Goal: Information Seeking & Learning: Understand process/instructions

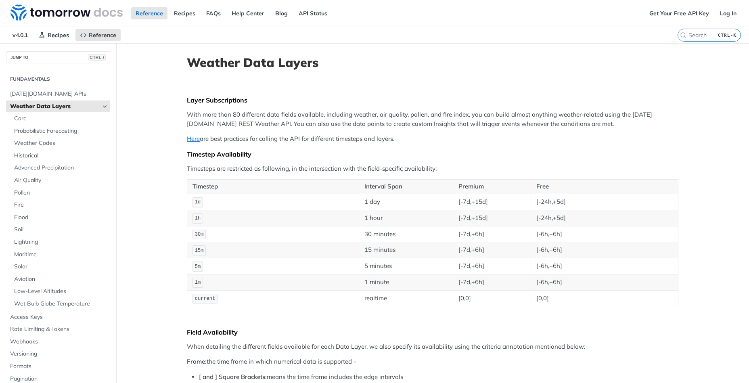
click at [105, 108] on icon "Hide subpages for Weather Data Layers" at bounding box center [105, 106] width 6 height 6
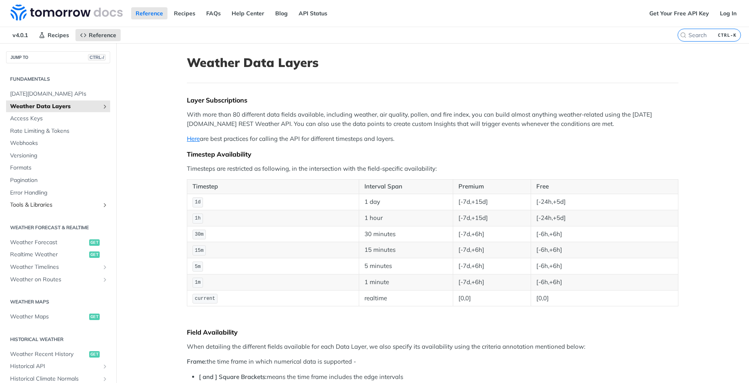
click at [104, 208] on icon "Show subpages for Tools & Libraries" at bounding box center [105, 205] width 6 height 6
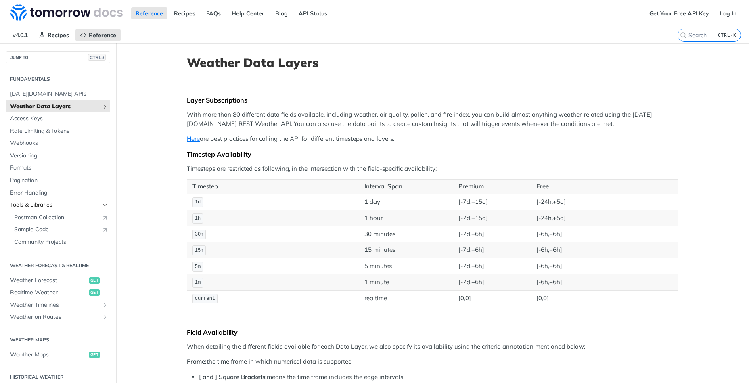
click at [105, 205] on icon "Hide subpages for Tools & Libraries" at bounding box center [105, 205] width 6 height 6
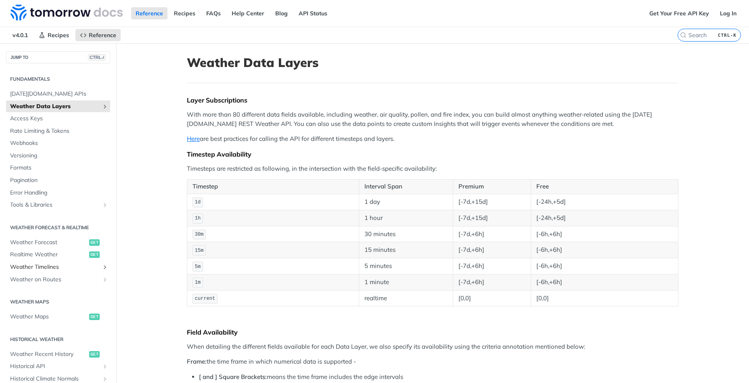
click at [66, 270] on span "Weather Timelines" at bounding box center [55, 267] width 90 height 8
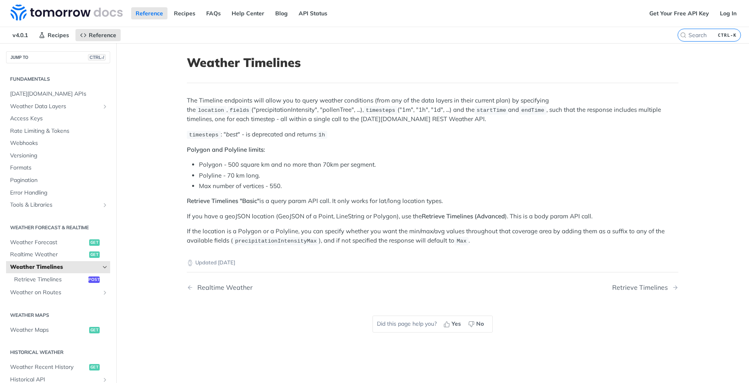
click at [66, 270] on span "Weather Timelines" at bounding box center [55, 267] width 90 height 8
click at [63, 258] on span "Realtime Weather" at bounding box center [48, 255] width 77 height 8
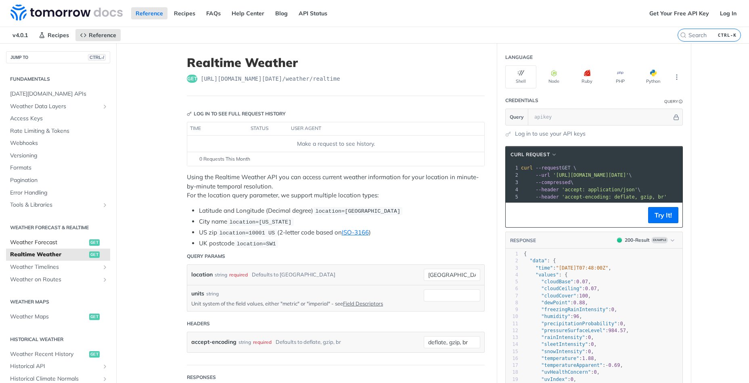
click at [66, 244] on span "Weather Forecast" at bounding box center [48, 242] width 77 height 8
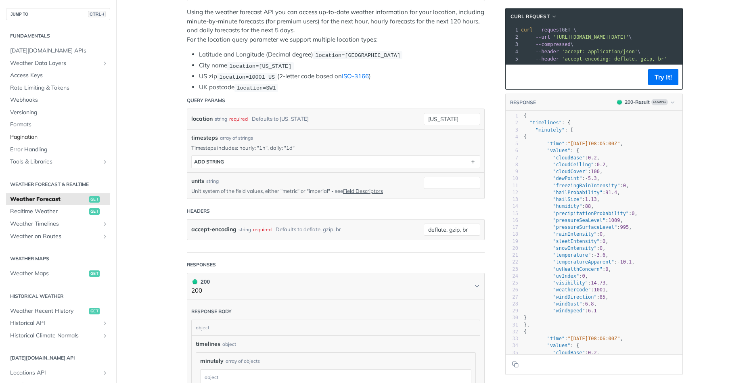
scroll to position [53, 0]
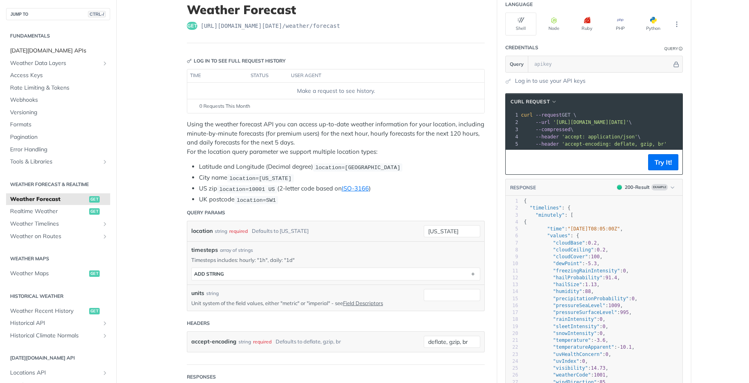
click at [59, 50] on span "[DATE][DOMAIN_NAME] APIs" at bounding box center [59, 51] width 98 height 8
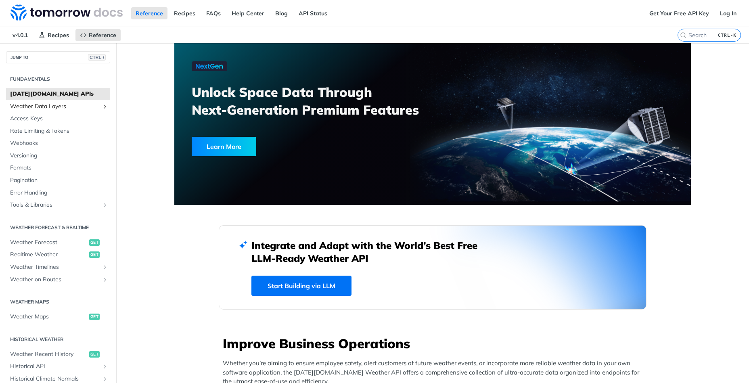
click at [70, 108] on span "Weather Data Layers" at bounding box center [55, 106] width 90 height 8
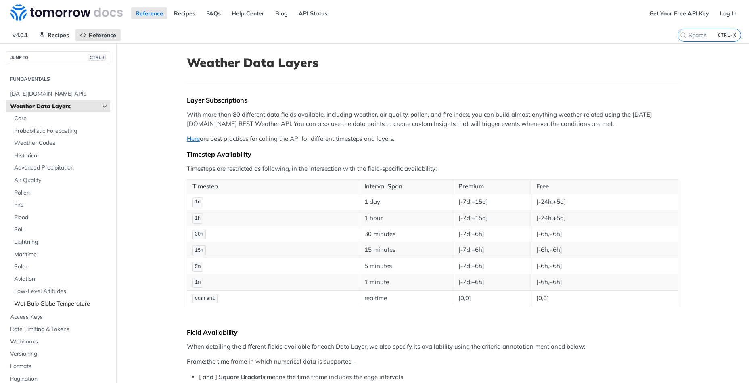
click at [54, 305] on span "Wet Bulb Globe Temperature" at bounding box center [61, 304] width 94 height 8
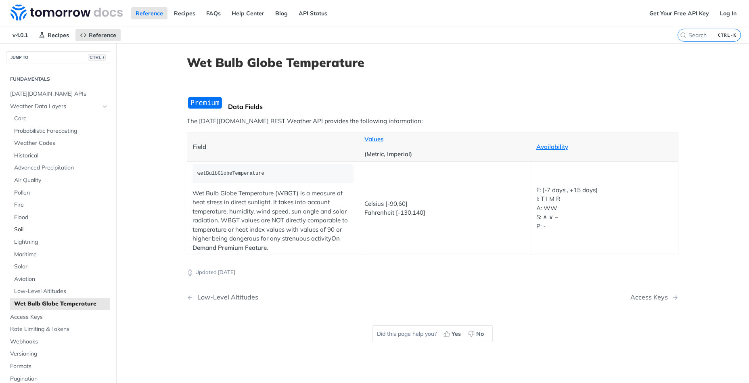
click at [36, 228] on span "Soil" at bounding box center [61, 230] width 94 height 8
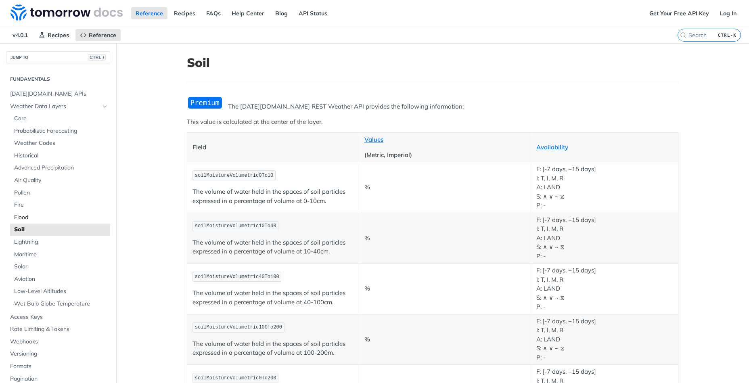
click at [38, 219] on span "Flood" at bounding box center [61, 217] width 94 height 8
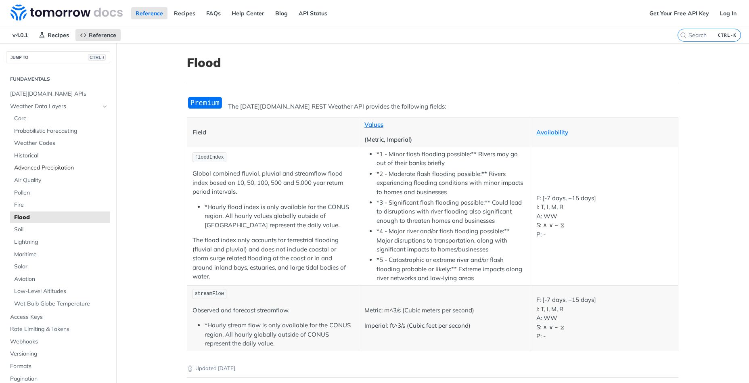
click at [38, 169] on span "Advanced Precipitation" at bounding box center [61, 168] width 94 height 8
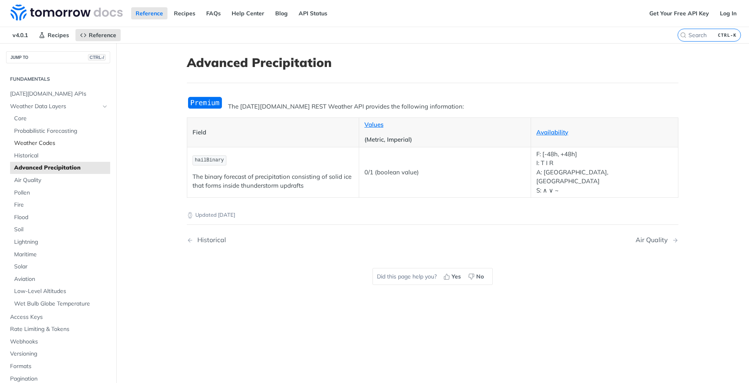
click at [40, 142] on span "Weather Codes" at bounding box center [61, 143] width 94 height 8
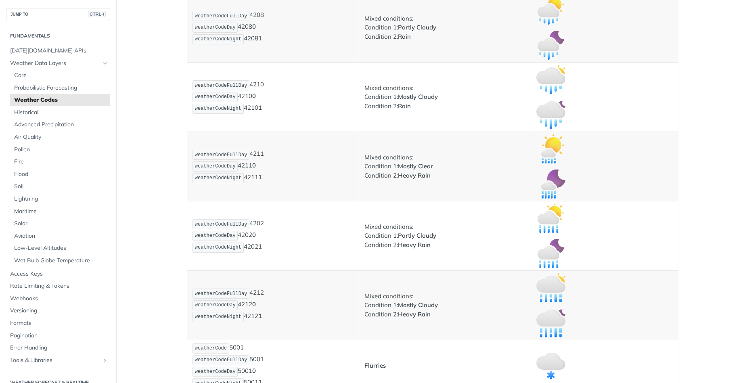
scroll to position [1343, 0]
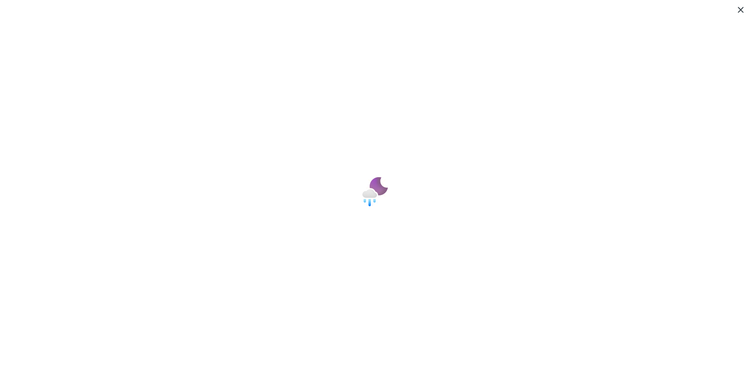
scroll to position [0, 0]
click at [670, 163] on span "Collapse image" at bounding box center [374, 191] width 749 height 383
click at [683, 52] on span "Collapse image" at bounding box center [374, 191] width 749 height 383
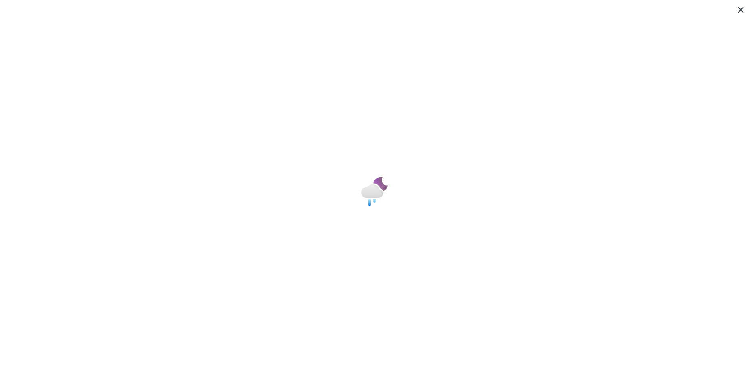
click at [683, 52] on span "Collapse image" at bounding box center [374, 191] width 749 height 383
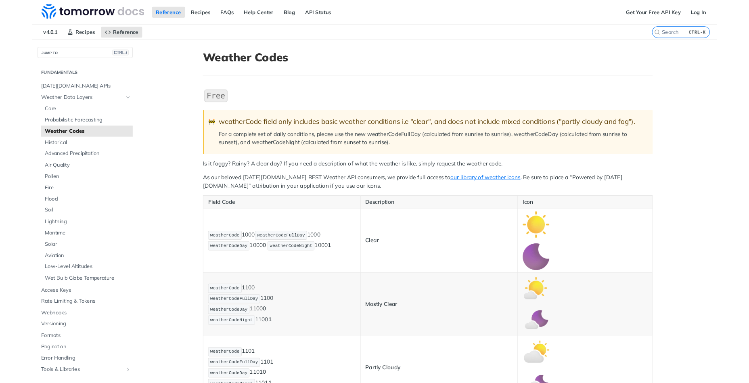
scroll to position [2136, 0]
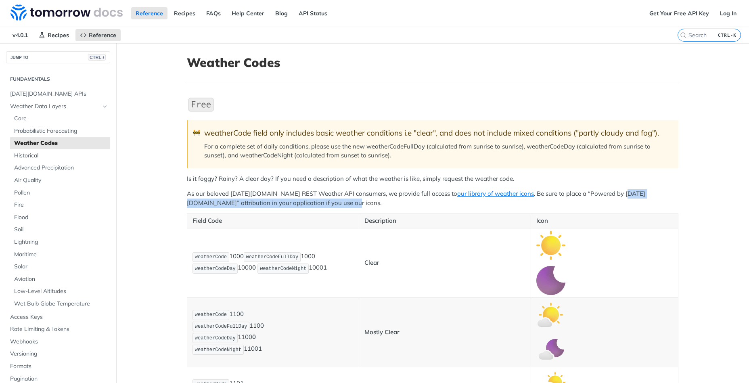
drag, startPoint x: 594, startPoint y: 218, endPoint x: 653, endPoint y: 225, distance: 59.4
click at [653, 207] on p "As our beloved Tomorrow.io REST Weather API consumers, we provide full access t…" at bounding box center [432, 198] width 491 height 18
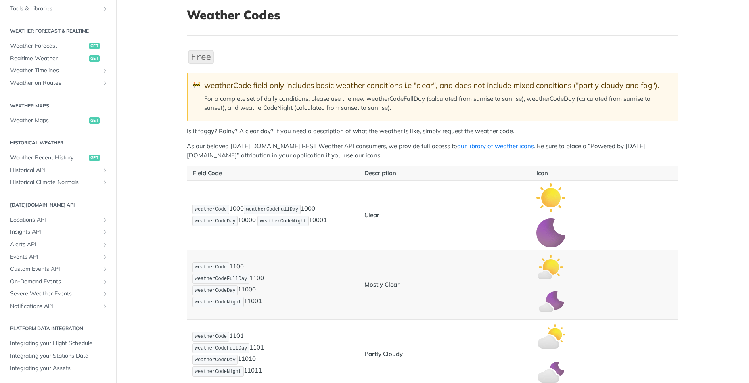
scroll to position [48, 0]
click at [51, 222] on span "Locations API" at bounding box center [55, 220] width 90 height 8
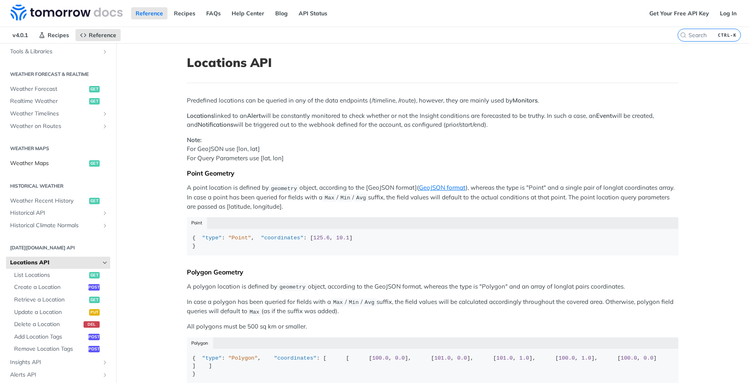
click at [52, 167] on link "Weather Maps get" at bounding box center [58, 163] width 104 height 12
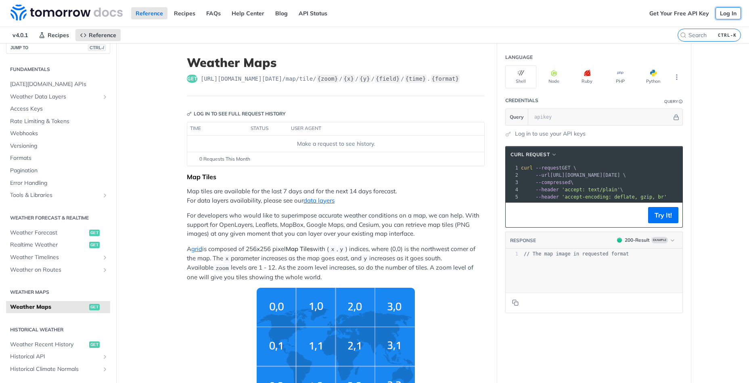
click at [732, 15] on link "Log In" at bounding box center [727, 13] width 25 height 12
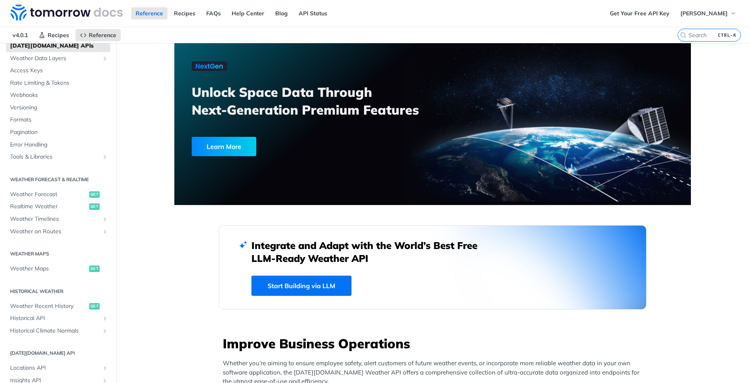
scroll to position [96, 0]
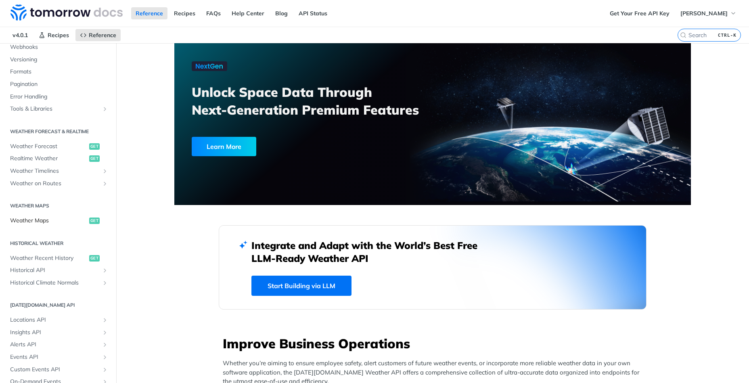
click at [42, 218] on span "Weather Maps" at bounding box center [48, 221] width 77 height 8
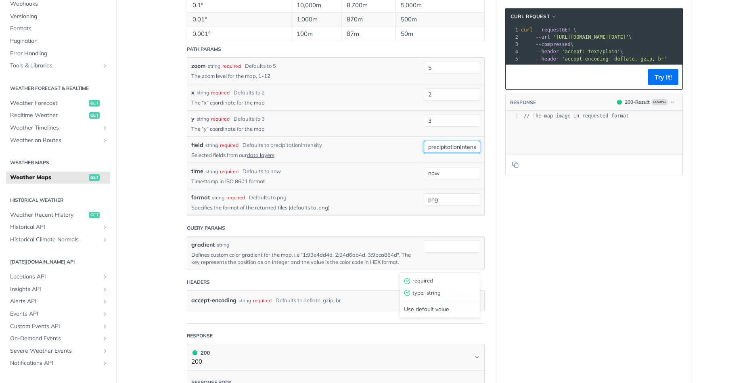
scroll to position [0, 7]
drag, startPoint x: 452, startPoint y: 268, endPoint x: 514, endPoint y: 267, distance: 62.9
click at [480, 153] on input "precipitationIntensity" at bounding box center [452, 147] width 56 height 12
click at [372, 159] on p "Selected fields from our data layers" at bounding box center [301, 154] width 220 height 7
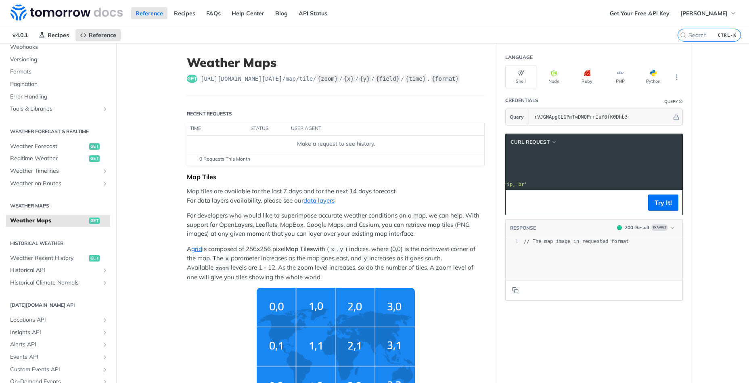
scroll to position [0, 140]
drag, startPoint x: 648, startPoint y: 164, endPoint x: 701, endPoint y: 166, distance: 53.7
click at [667, 201] on button "Try It!" at bounding box center [663, 202] width 30 height 16
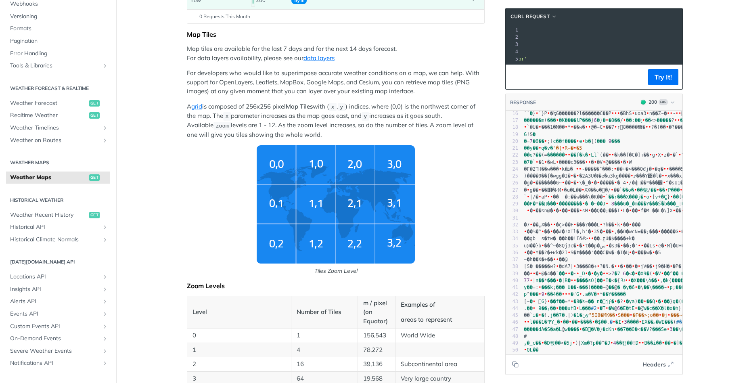
scroll to position [0, 0]
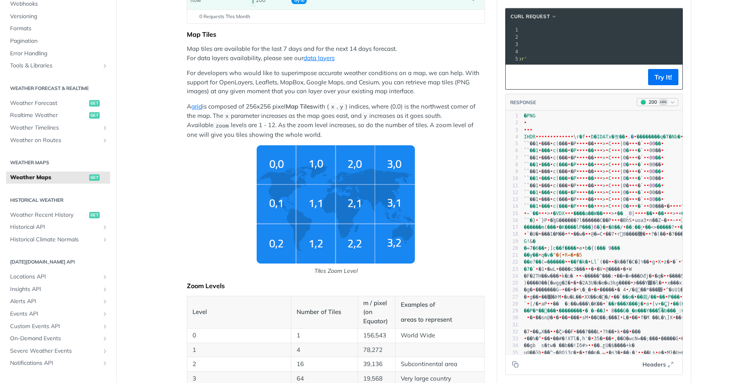
click at [673, 104] on icon "button" at bounding box center [672, 102] width 6 height 6
click at [646, 132] on div "200 - Result" at bounding box center [635, 132] width 82 height 9
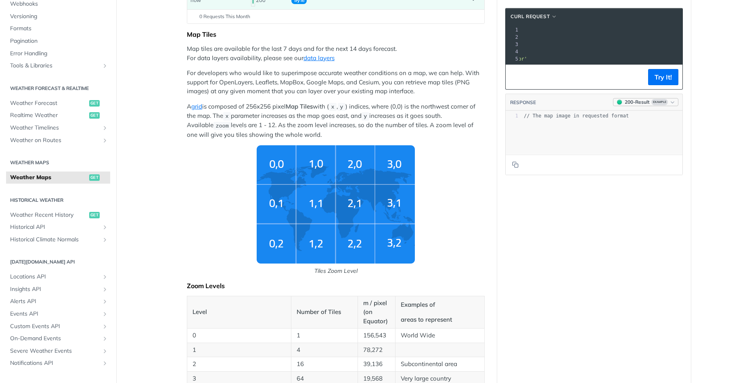
click at [659, 103] on span "Example" at bounding box center [659, 102] width 17 height 6
click at [634, 149] on div "Clear Example" at bounding box center [634, 149] width 88 height 13
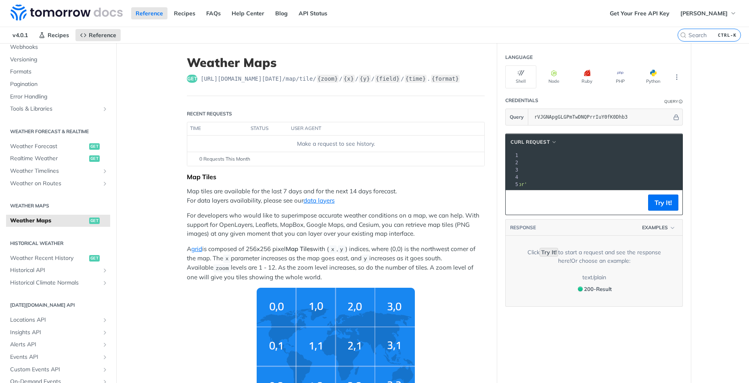
scroll to position [0, 99]
click at [607, 177] on pre "--header 'accept: text/plain' \" at bounding box center [606, 176] width 373 height 7
drag, startPoint x: 640, startPoint y: 167, endPoint x: 648, endPoint y: 165, distance: 8.0
click at [643, 166] on pre "--compressed \" at bounding box center [705, 169] width 373 height 7
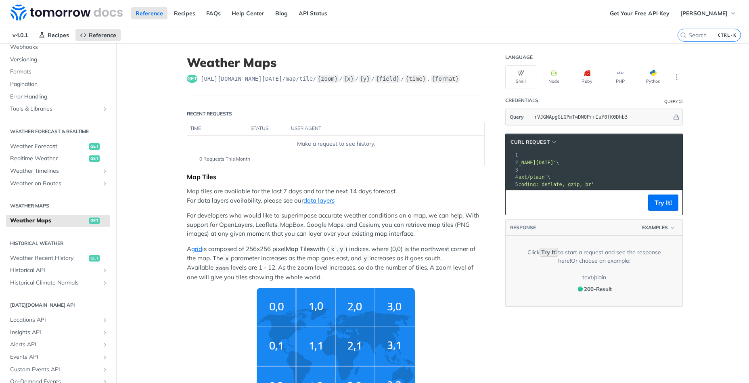
drag, startPoint x: 672, startPoint y: 163, endPoint x: 644, endPoint y: 164, distance: 27.8
click at [556, 164] on span "'[URL][DOMAIN_NAME][DATE]'" at bounding box center [518, 163] width 76 height 6
drag, startPoint x: 661, startPoint y: 162, endPoint x: 604, endPoint y: 162, distance: 57.3
click at [556, 163] on span "'[URL][DOMAIN_NAME][DATE]'" at bounding box center [518, 163] width 76 height 6
click at [556, 162] on span "'[URL][DOMAIN_NAME][DATE]'" at bounding box center [518, 163] width 76 height 6
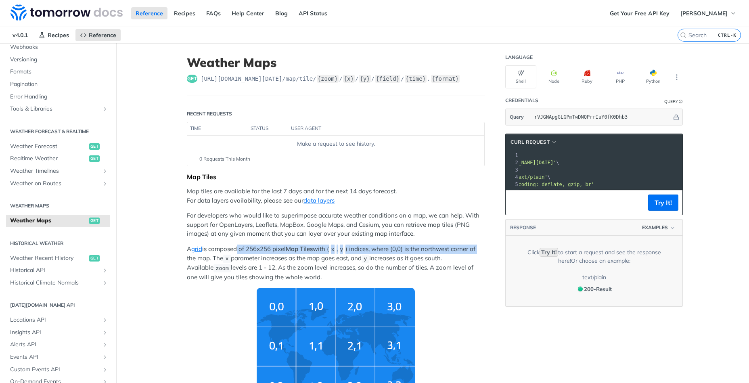
drag, startPoint x: 235, startPoint y: 248, endPoint x: 486, endPoint y: 250, distance: 251.0
click at [442, 259] on p "A grid is composed of 256x256 pixel Map Tiles with ( x , y ) indices, where (0,…" at bounding box center [336, 263] width 298 height 37
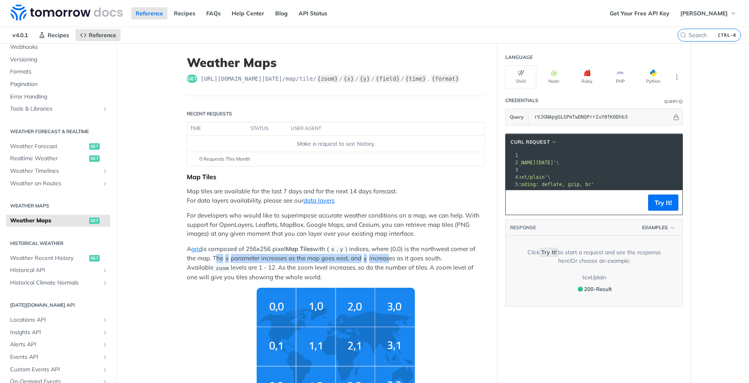
drag, startPoint x: 249, startPoint y: 257, endPoint x: 394, endPoint y: 261, distance: 145.3
click at [394, 261] on p "A grid is composed of 256x256 pixel Map Tiles with ( x , y ) indices, where (0,…" at bounding box center [336, 263] width 298 height 37
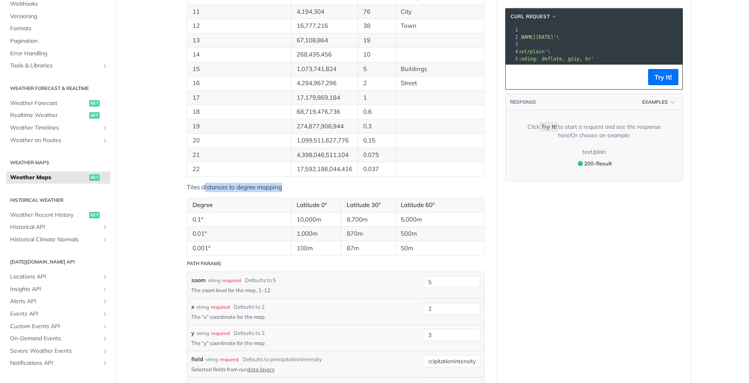
drag, startPoint x: 205, startPoint y: 190, endPoint x: 282, endPoint y: 191, distance: 77.9
click at [282, 191] on p "Tiles distances to degree mapping" at bounding box center [336, 187] width 298 height 9
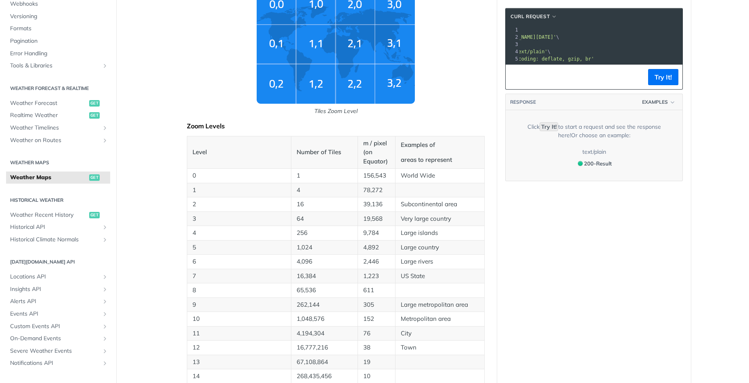
scroll to position [288, 0]
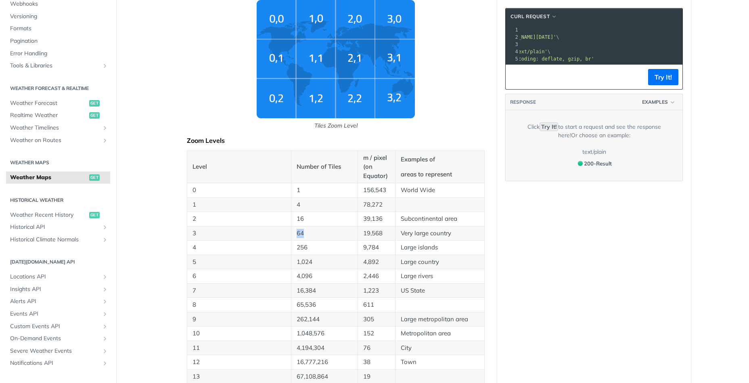
drag, startPoint x: 297, startPoint y: 233, endPoint x: 315, endPoint y: 236, distance: 18.7
click at [315, 236] on td "64" at bounding box center [324, 233] width 67 height 15
click at [315, 236] on p "64" at bounding box center [325, 233] width 56 height 9
drag, startPoint x: 364, startPoint y: 232, endPoint x: 467, endPoint y: 247, distance: 103.9
click at [467, 247] on tbody "0 1 156,543 World Wide 1 4 78,272 2 16 39,136 Subcontinental area 3 64 19,568 V…" at bounding box center [335, 348] width 297 height 330
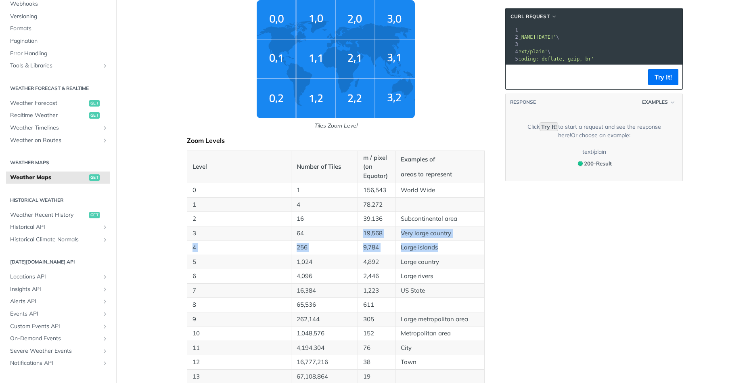
click at [467, 247] on p "Large islands" at bounding box center [440, 247] width 78 height 9
drag, startPoint x: 298, startPoint y: 217, endPoint x: 380, endPoint y: 215, distance: 82.7
click at [380, 215] on tr "2 16 39,136 Subcontinental area" at bounding box center [335, 219] width 297 height 15
click at [322, 220] on p "16" at bounding box center [325, 218] width 56 height 9
drag, startPoint x: 305, startPoint y: 218, endPoint x: 297, endPoint y: 219, distance: 8.2
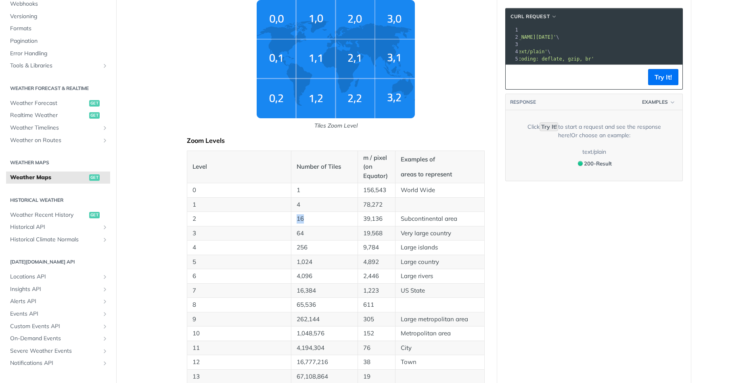
click at [297, 219] on p "16" at bounding box center [325, 218] width 56 height 9
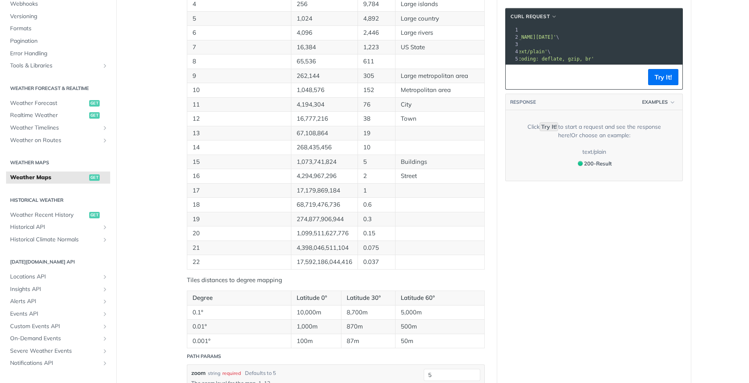
scroll to position [528, 0]
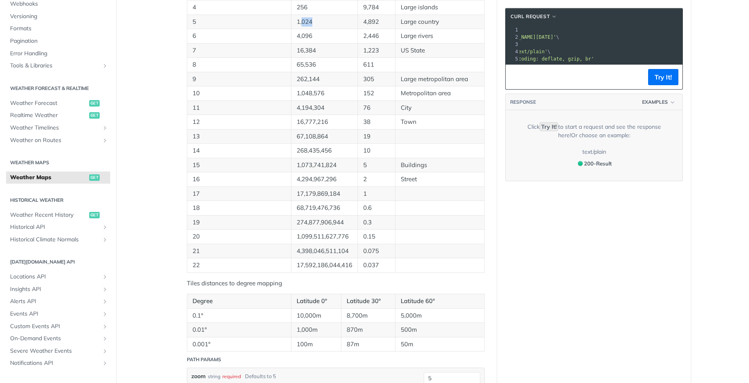
drag, startPoint x: 301, startPoint y: 23, endPoint x: 334, endPoint y: 25, distance: 32.3
click at [333, 25] on p "1,024" at bounding box center [325, 21] width 56 height 9
click at [327, 58] on td "65,536" at bounding box center [324, 65] width 67 height 15
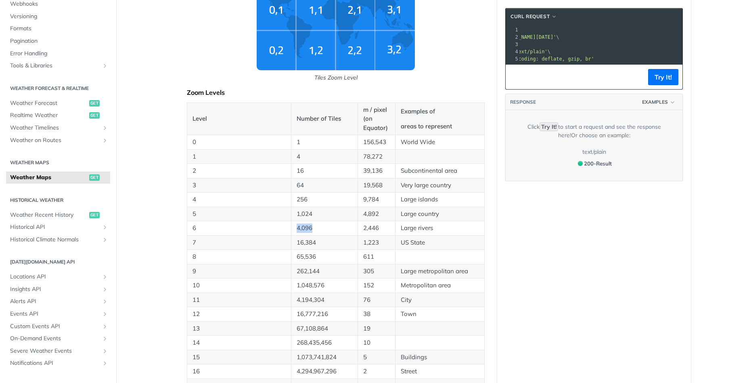
drag, startPoint x: 297, startPoint y: 227, endPoint x: 332, endPoint y: 229, distance: 35.5
click at [332, 229] on p "4,096" at bounding box center [325, 228] width 56 height 9
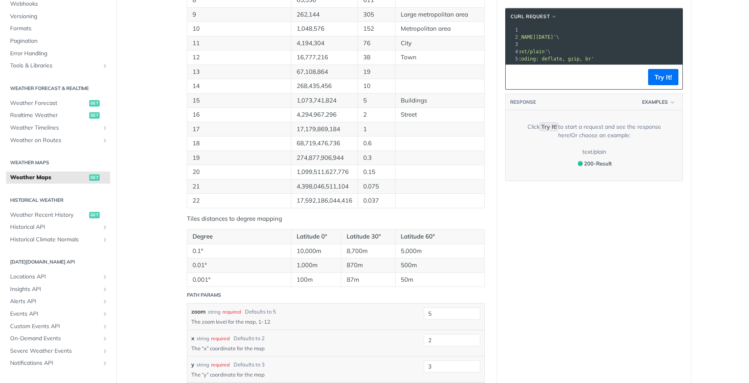
scroll to position [624, 0]
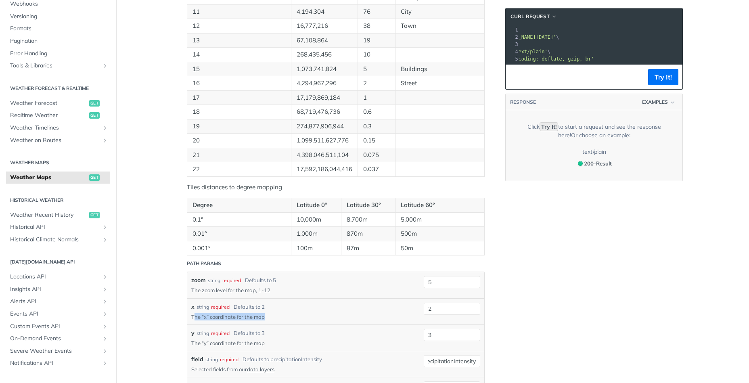
drag, startPoint x: 193, startPoint y: 317, endPoint x: 276, endPoint y: 318, distance: 83.1
click at [276, 318] on p "The “x” coordinate for the map" at bounding box center [301, 316] width 220 height 7
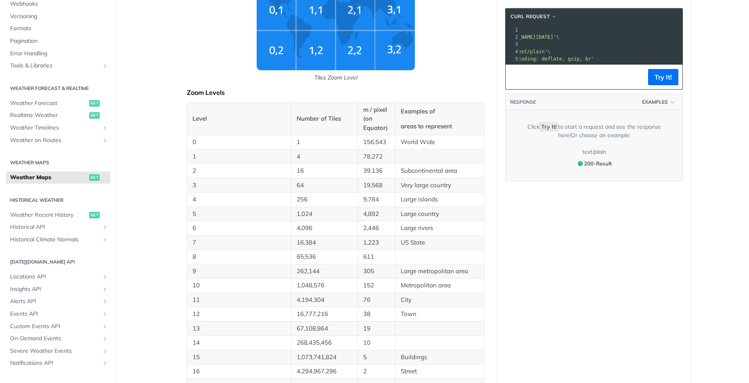
scroll to position [288, 0]
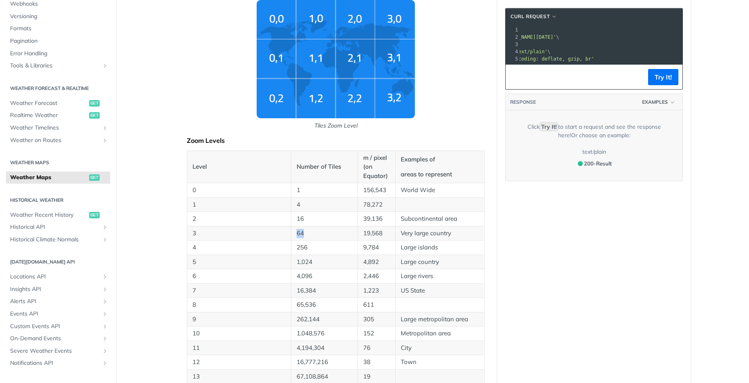
drag, startPoint x: 296, startPoint y: 231, endPoint x: 305, endPoint y: 230, distance: 8.5
click at [305, 230] on td "64" at bounding box center [324, 233] width 67 height 15
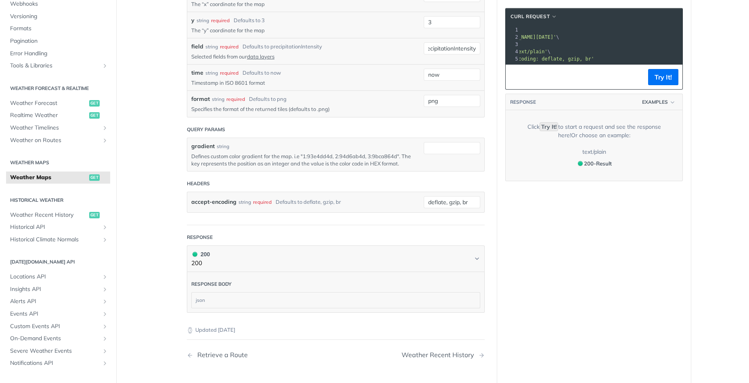
scroll to position [911, 0]
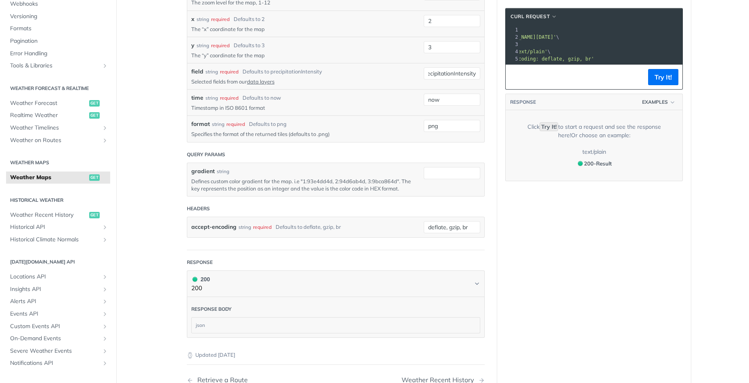
click at [233, 330] on div "json" at bounding box center [336, 325] width 288 height 15
click at [665, 82] on button "Try It!" at bounding box center [663, 77] width 30 height 16
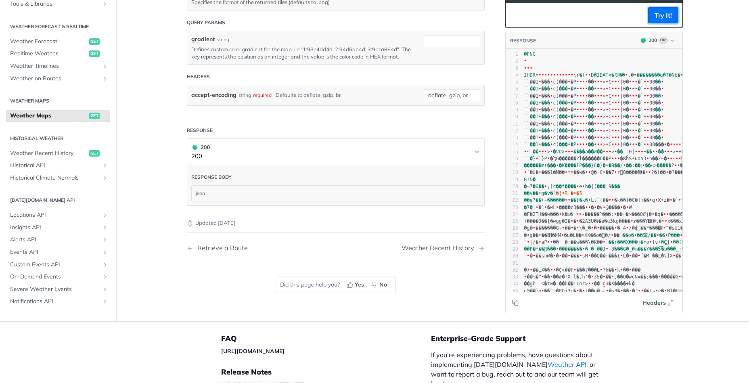
scroll to position [1057, 0]
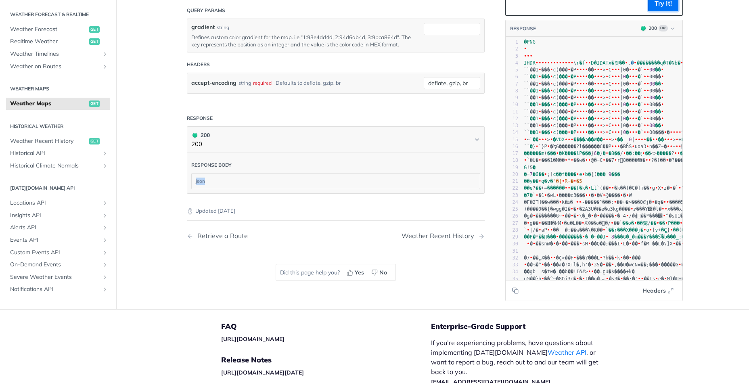
drag, startPoint x: 236, startPoint y: 173, endPoint x: 240, endPoint y: 182, distance: 8.7
click at [239, 180] on div "json" at bounding box center [336, 180] width 288 height 15
click at [240, 182] on div "json" at bounding box center [336, 180] width 288 height 15
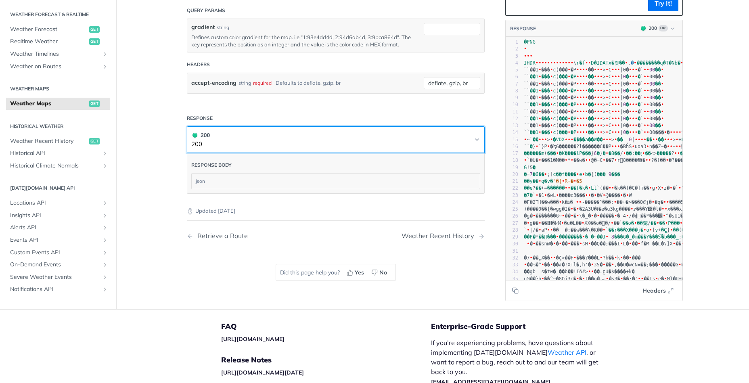
click at [458, 144] on button "200 200" at bounding box center [335, 140] width 289 height 18
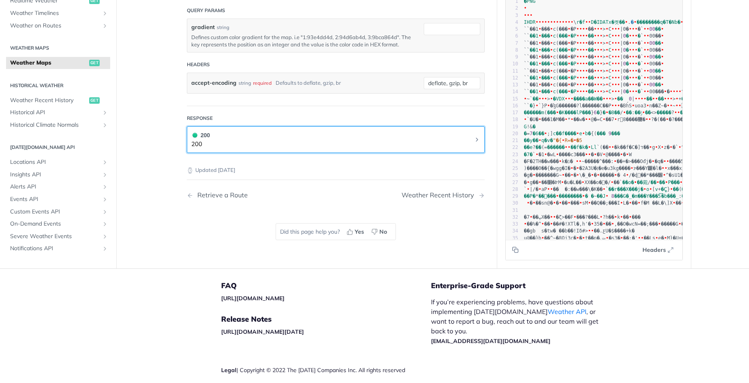
click at [458, 144] on button "200 200" at bounding box center [335, 140] width 289 height 18
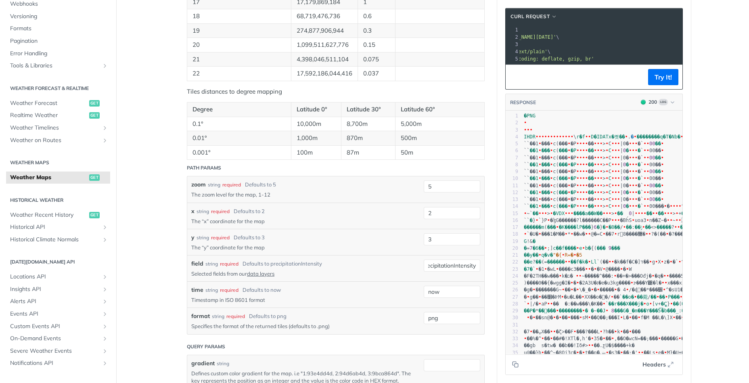
scroll to position [0, 0]
drag, startPoint x: 594, startPoint y: 52, endPoint x: 497, endPoint y: 50, distance: 97.3
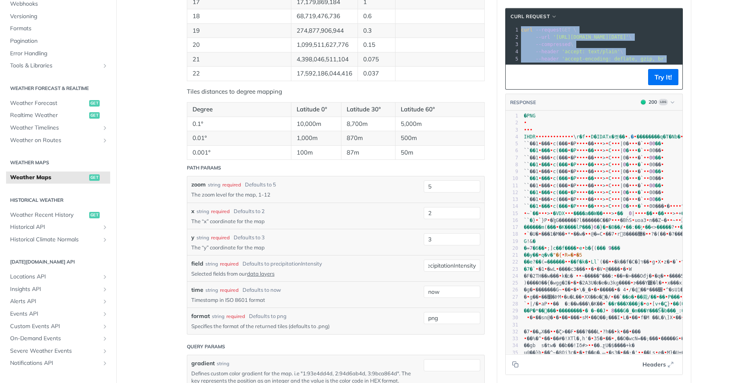
drag, startPoint x: 521, startPoint y: 29, endPoint x: 675, endPoint y: 60, distance: 156.7
click at [675, 60] on div "xxxxxxxxxx 1 curl --request GET \ 2 --url '[URL][DOMAIN_NAME][DATE]' \ 3 --comp…" at bounding box center [594, 45] width 177 height 40
copy div "curl --request GET \ 2 --url '[URL][DOMAIN_NAME][DATE]' \ 3 --compressed \ 4 --…"
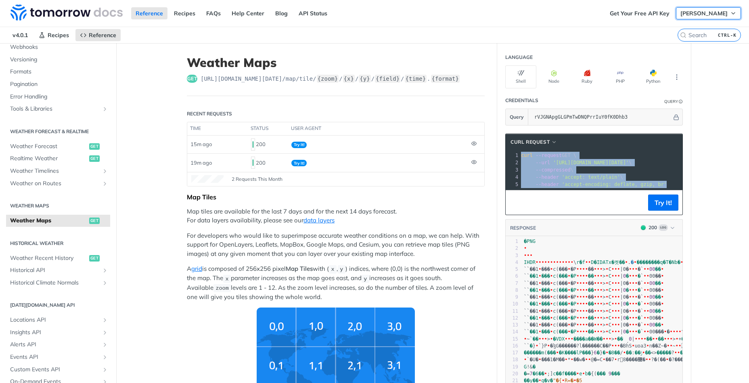
click at [703, 16] on span "[PERSON_NAME]" at bounding box center [703, 13] width 47 height 7
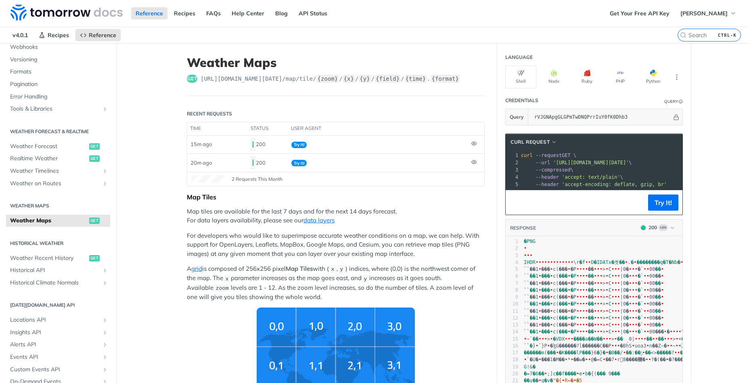
click at [236, 31] on nav "v4.0.1 Recipes Reference" at bounding box center [338, 35] width 677 height 16
click at [302, 16] on link "API Status" at bounding box center [313, 13] width 38 height 12
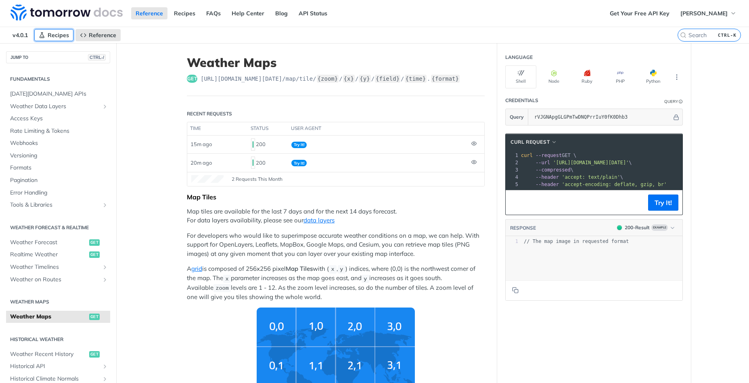
click at [63, 36] on span "Recipes" at bounding box center [58, 34] width 21 height 7
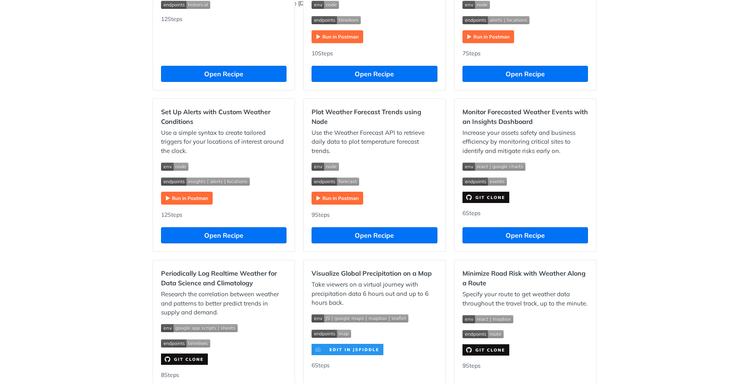
scroll to position [384, 0]
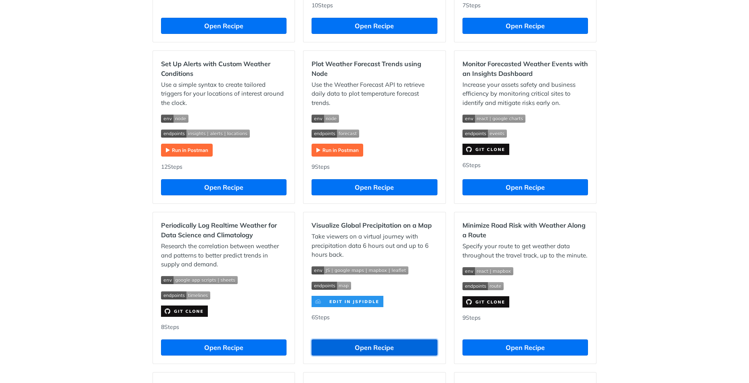
click at [400, 349] on button "Open Recipe" at bounding box center [373, 347] width 125 height 16
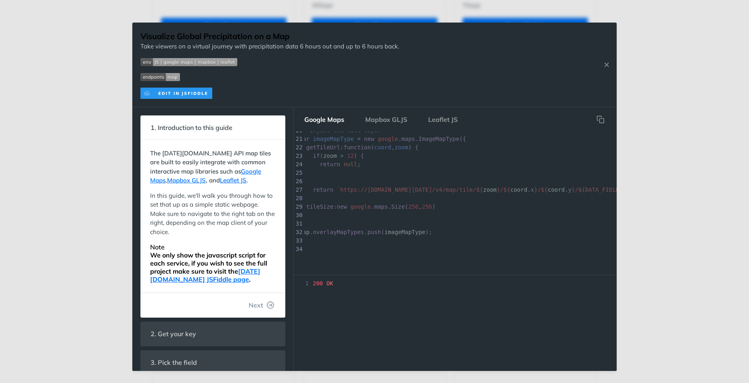
scroll to position [172, 0]
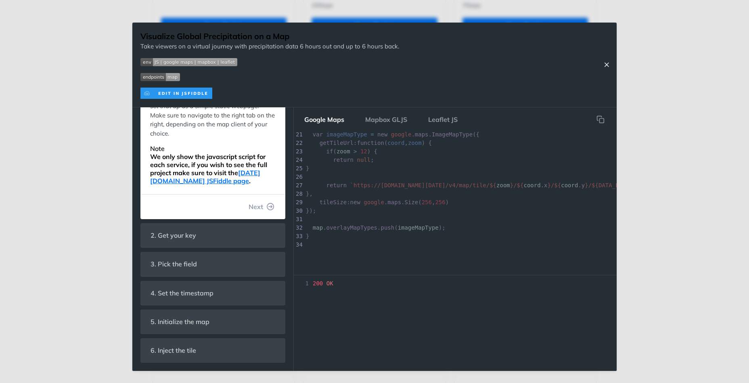
click at [610, 65] on icon "Close Recipe" at bounding box center [606, 64] width 7 height 7
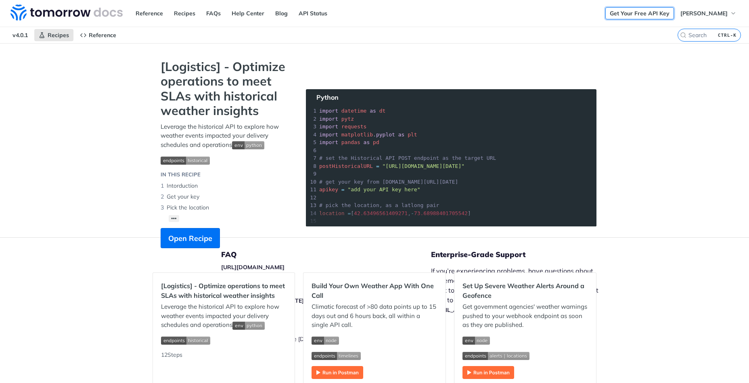
click at [624, 15] on link "Get Your Free API Key" at bounding box center [639, 13] width 69 height 12
